Goal: Navigation & Orientation: Find specific page/section

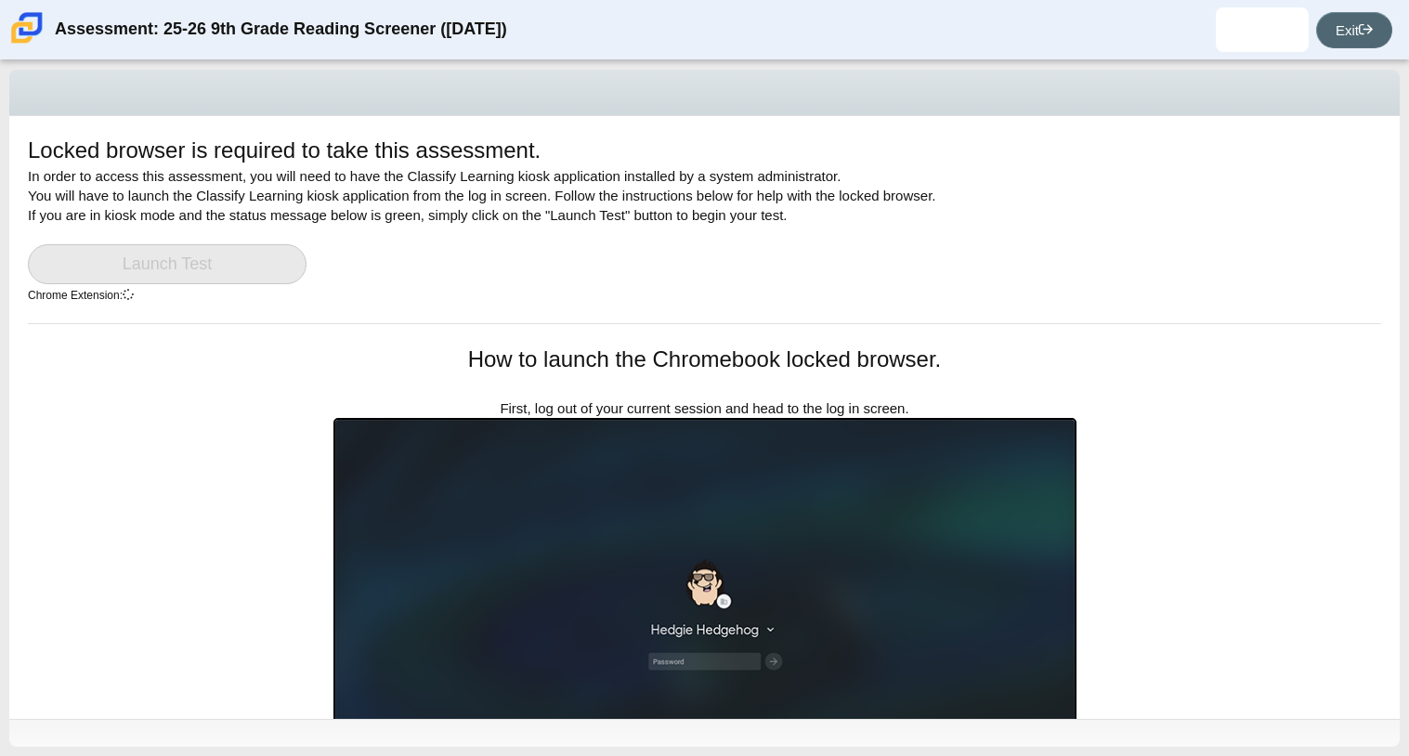
click at [1354, 38] on link "Exit" at bounding box center [1354, 30] width 76 height 36
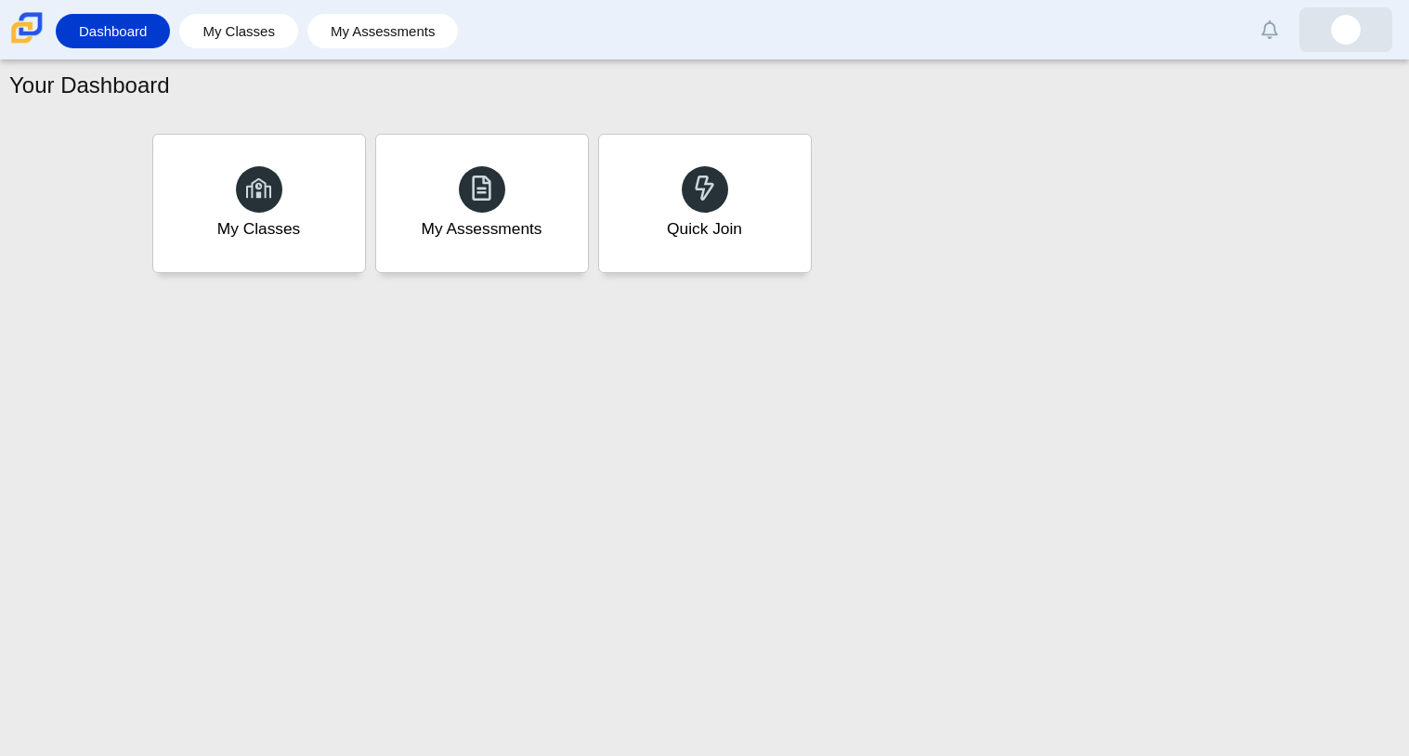
click at [1353, 39] on img at bounding box center [1346, 30] width 30 height 30
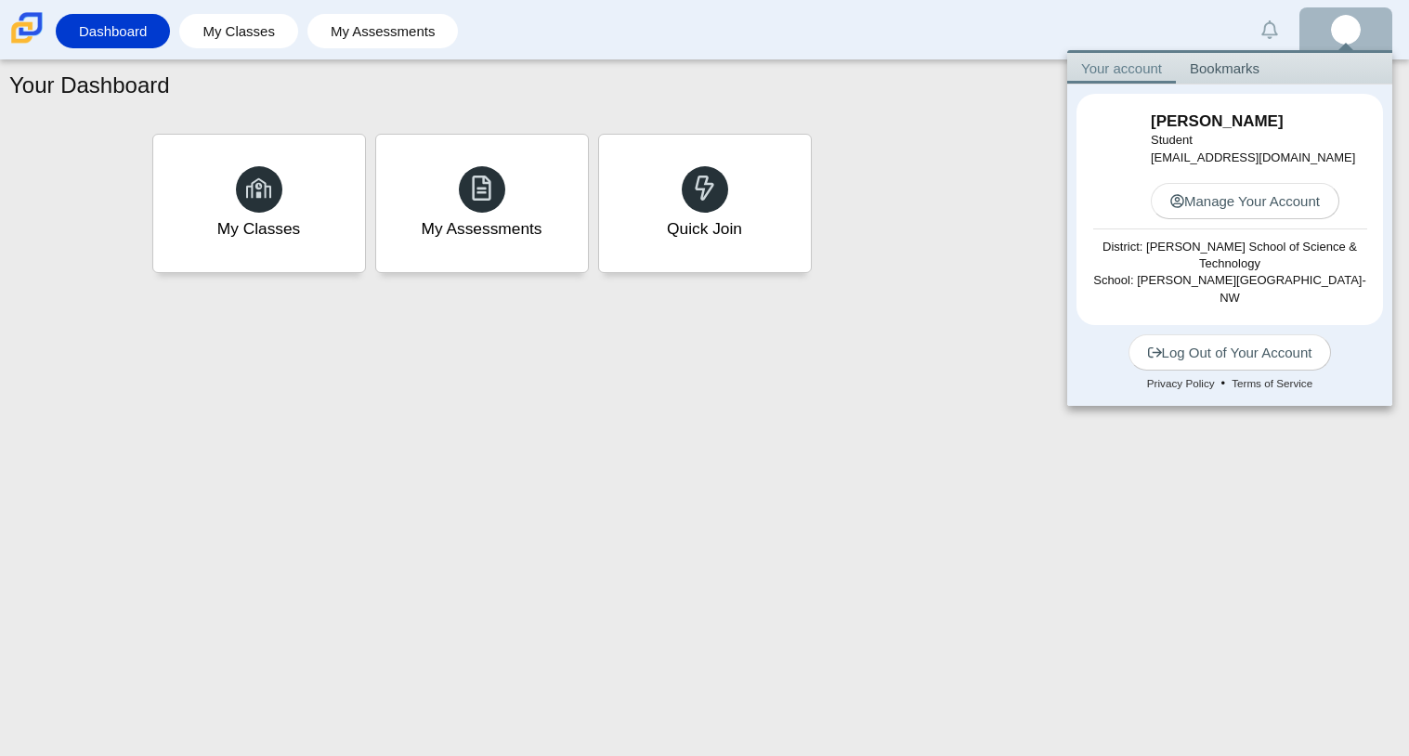
click at [835, 99] on div "Your Dashboard" at bounding box center [704, 88] width 1390 height 36
